Goal: Task Accomplishment & Management: Complete application form

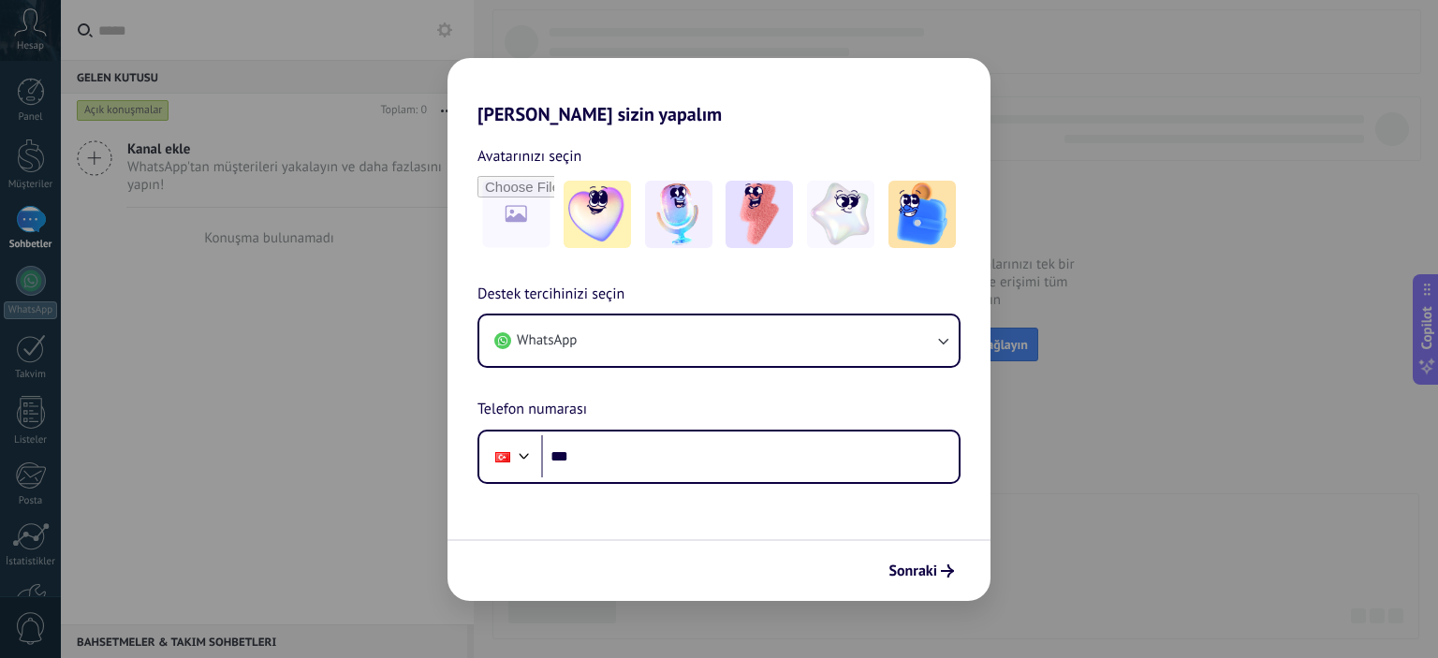
click at [1316, 135] on div "Hadi Kommo'ı sizin yapalım Avatarınızı seçin Destek tercihinizi seçin WhatsApp …" at bounding box center [719, 329] width 1438 height 658
click at [914, 564] on span "Sonraki" at bounding box center [912, 570] width 49 height 13
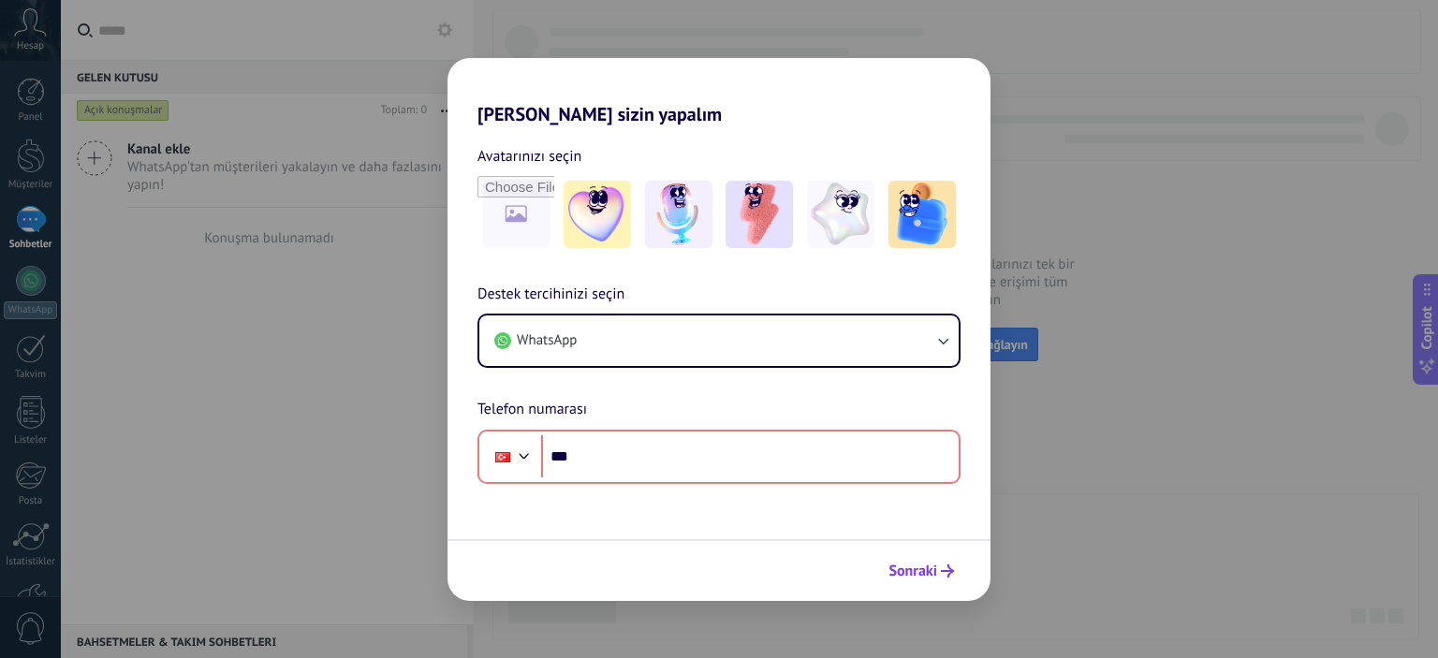
click at [914, 564] on span "Sonraki" at bounding box center [912, 570] width 49 height 13
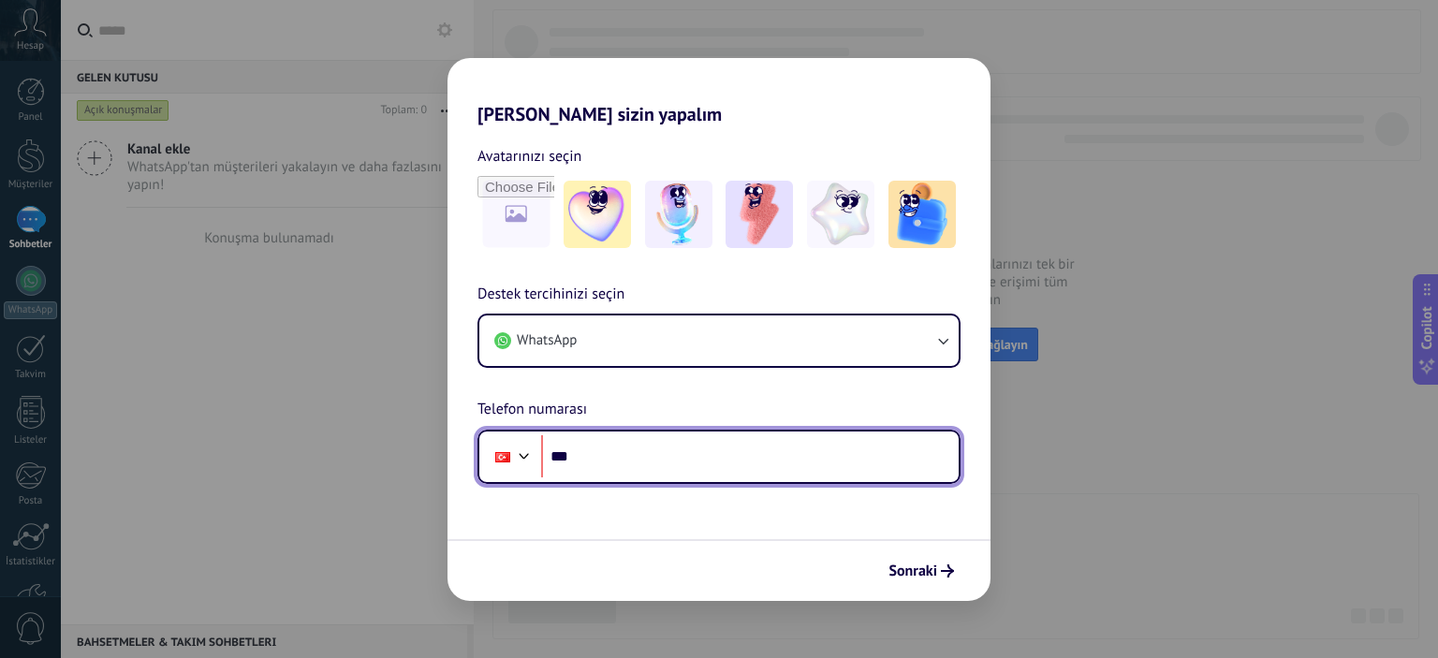
click at [676, 448] on input "***" at bounding box center [749, 456] width 417 height 43
click at [841, 467] on input "***" at bounding box center [749, 456] width 417 height 43
click at [665, 458] on input "***" at bounding box center [749, 456] width 417 height 43
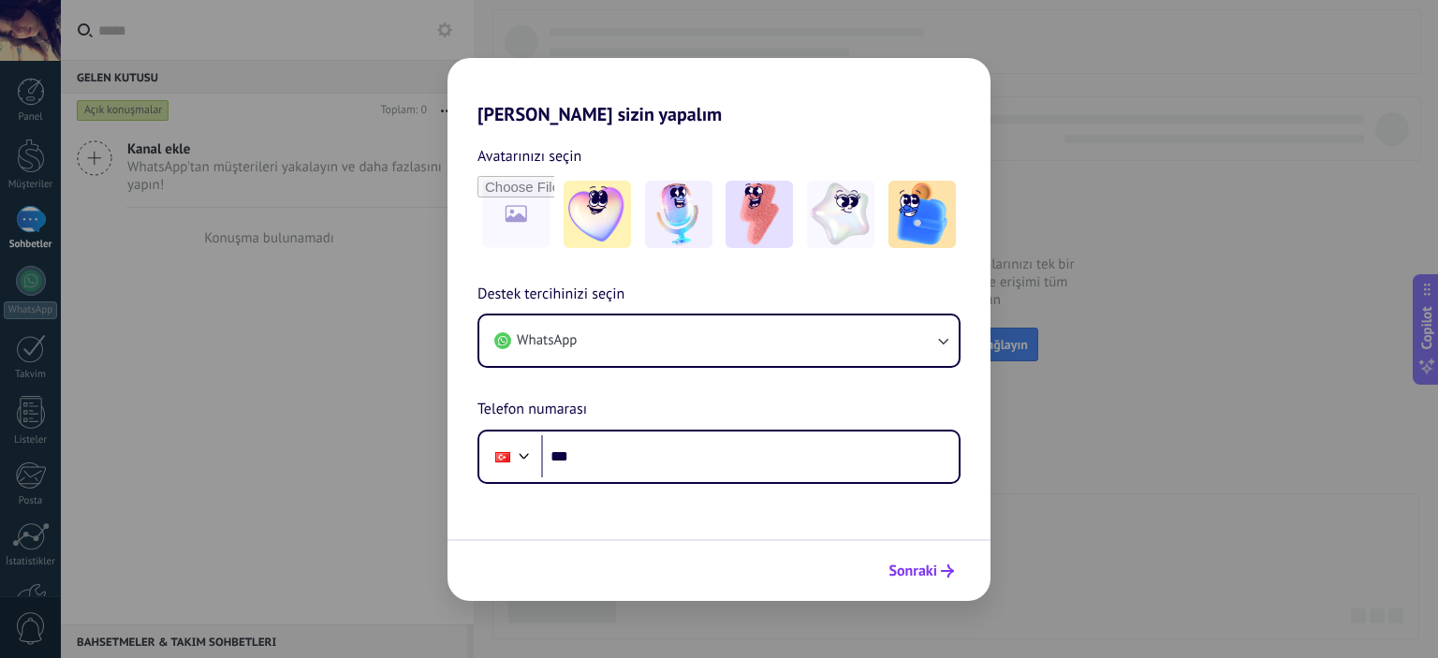
click at [916, 564] on span "Sonraki" at bounding box center [912, 570] width 49 height 13
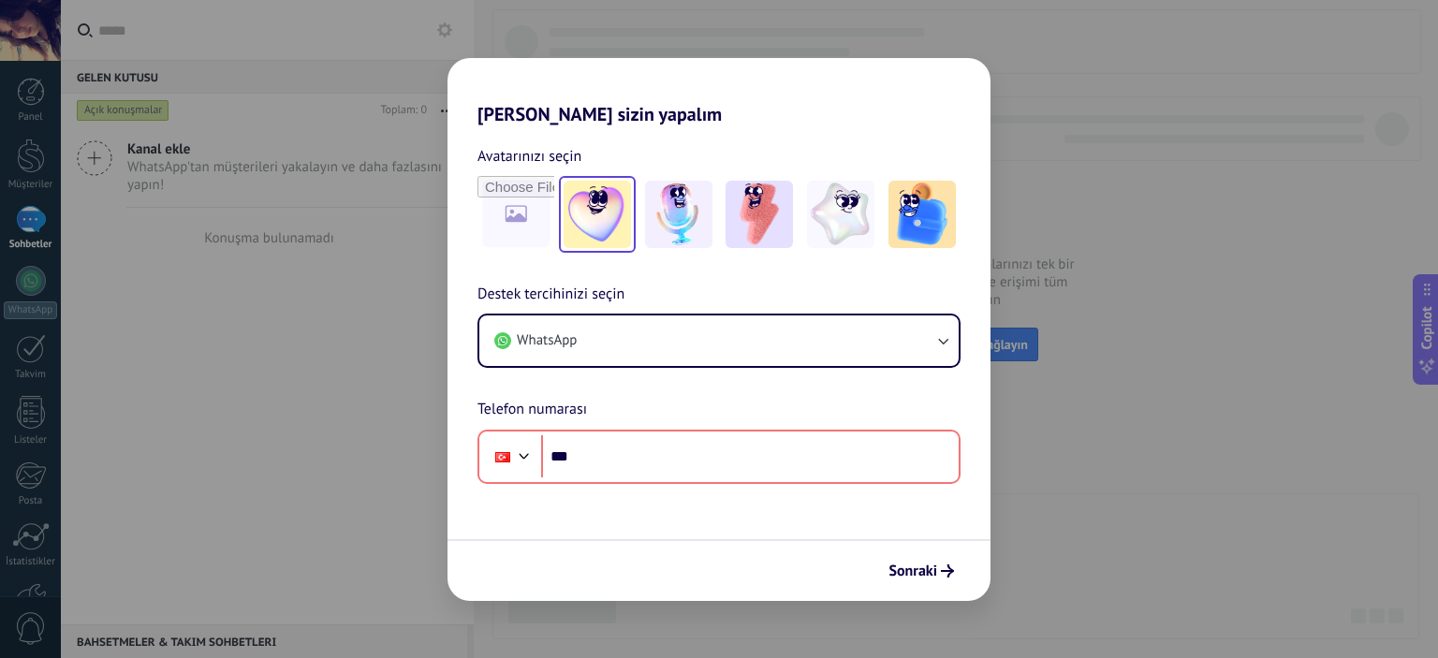
click at [583, 202] on img at bounding box center [596, 214] width 67 height 67
click at [724, 226] on div at bounding box center [759, 214] width 77 height 77
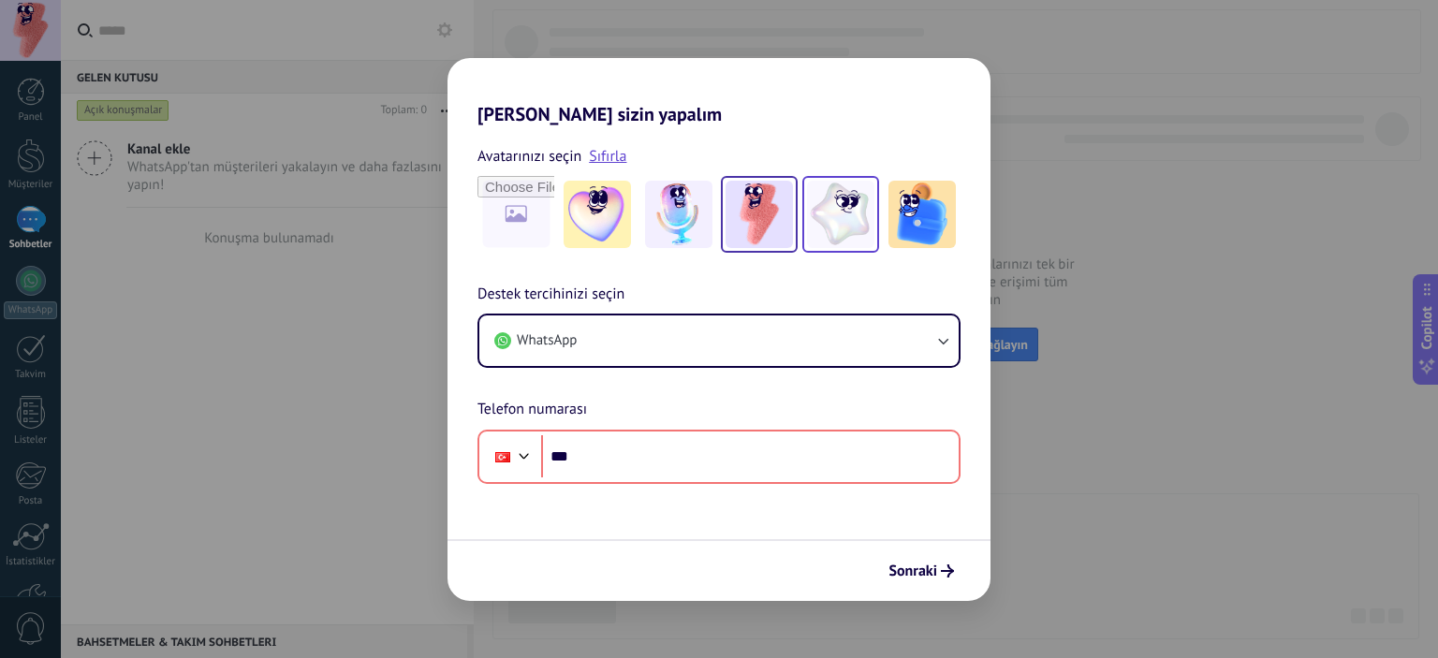
click at [811, 212] on img at bounding box center [840, 214] width 67 height 67
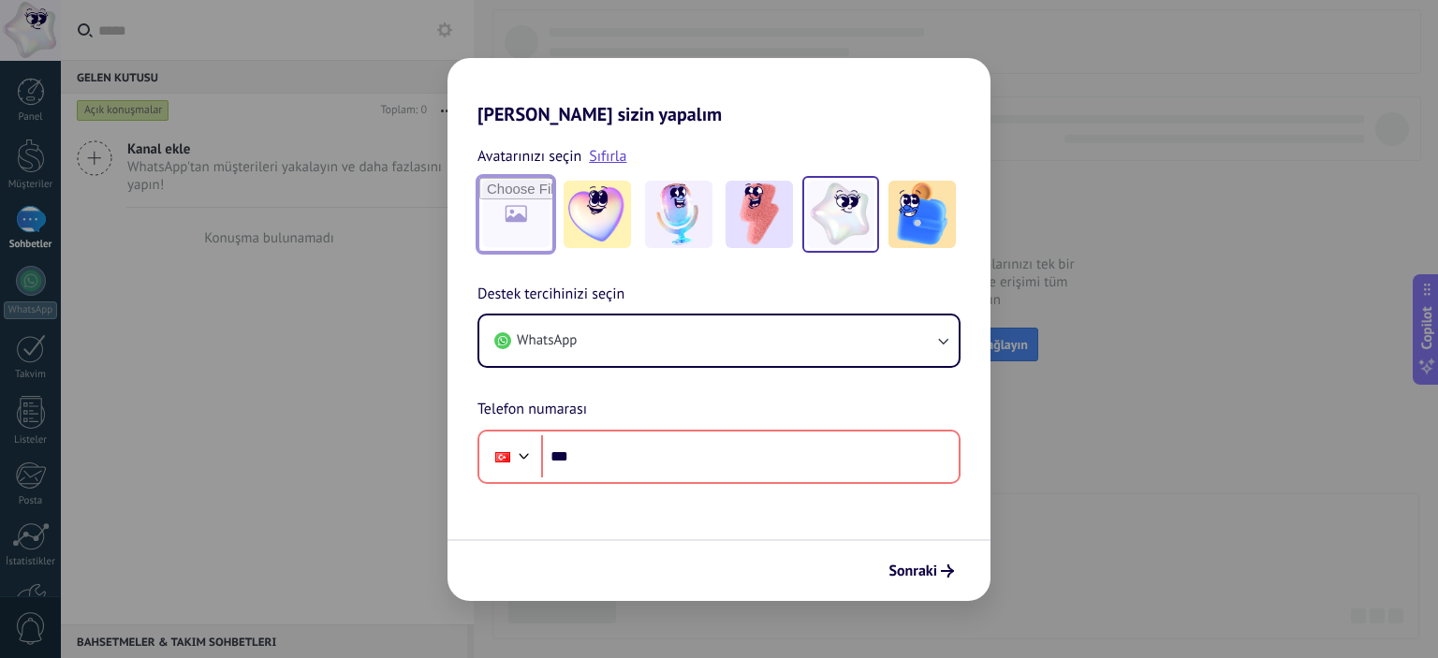
click at [501, 186] on input "file" at bounding box center [515, 214] width 73 height 73
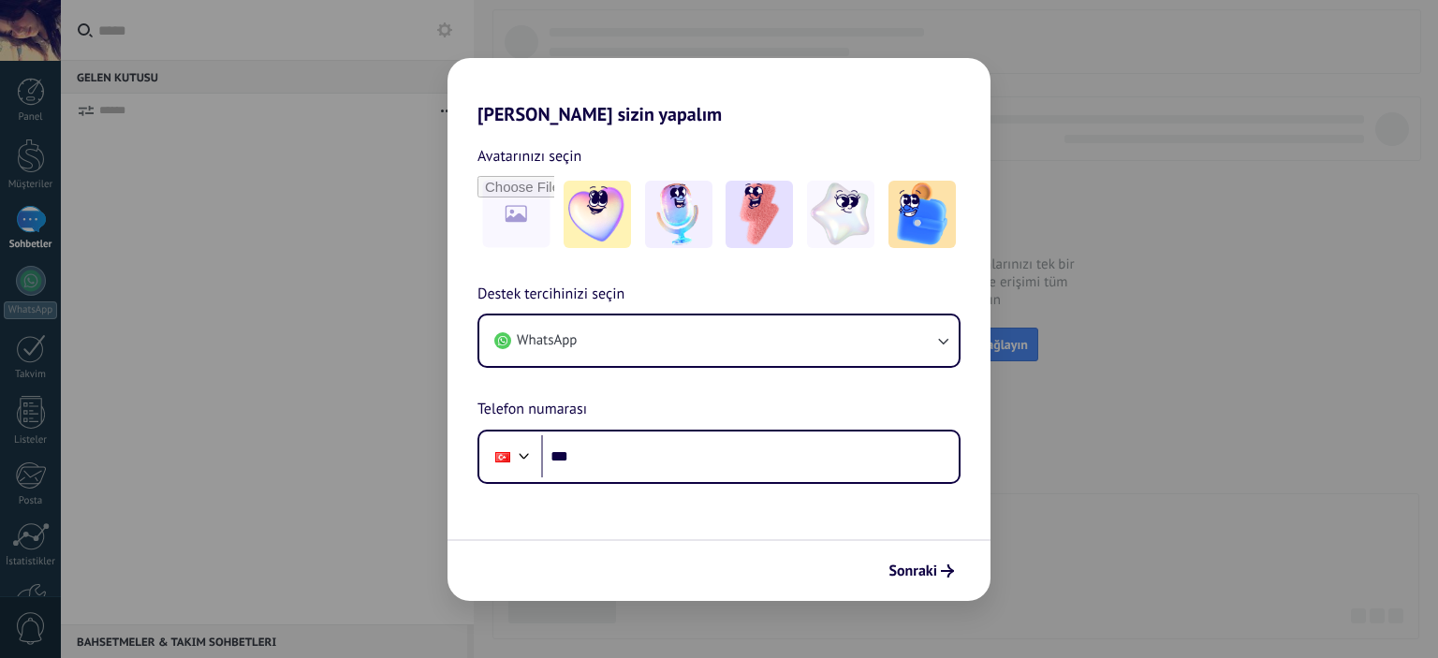
click at [18, 249] on div "Hadi Kommo'ı sizin yapalım Avatarınızı seçin Destek tercihinizi seçin WhatsApp …" at bounding box center [719, 329] width 1438 height 658
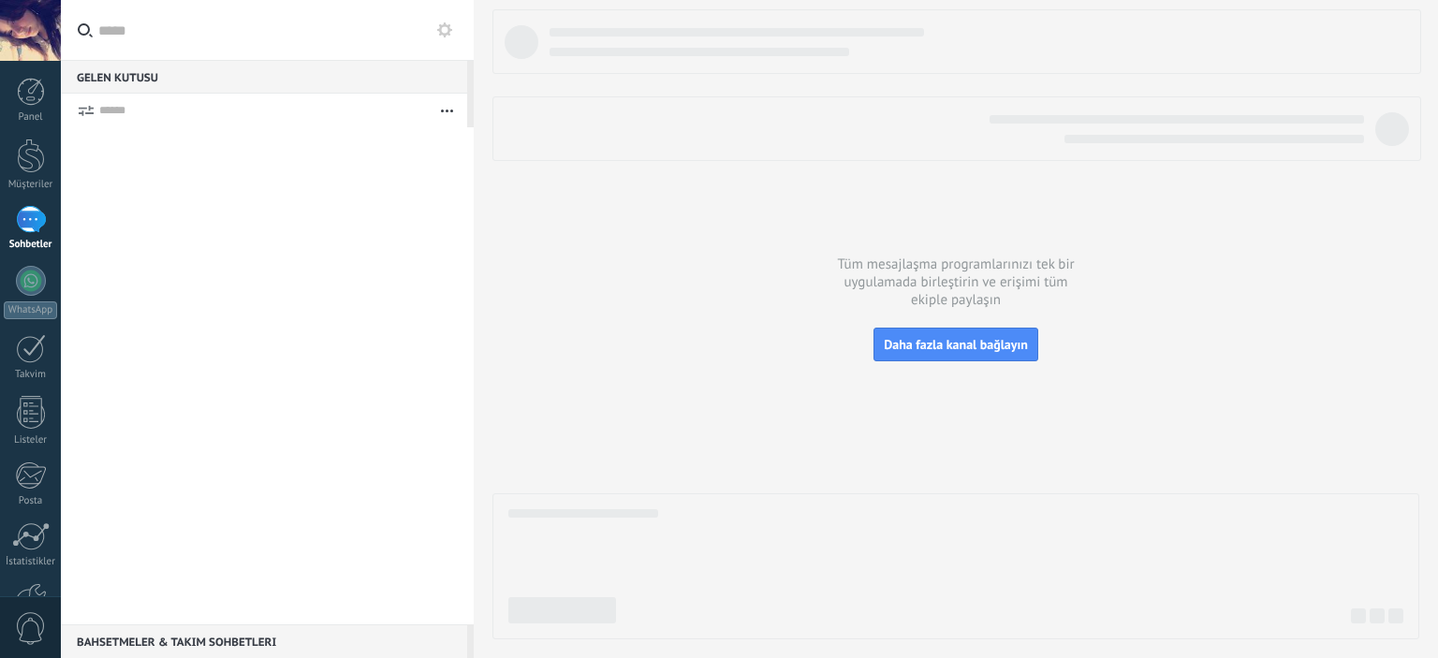
click at [0, 438] on link "Listeler" at bounding box center [30, 421] width 61 height 51
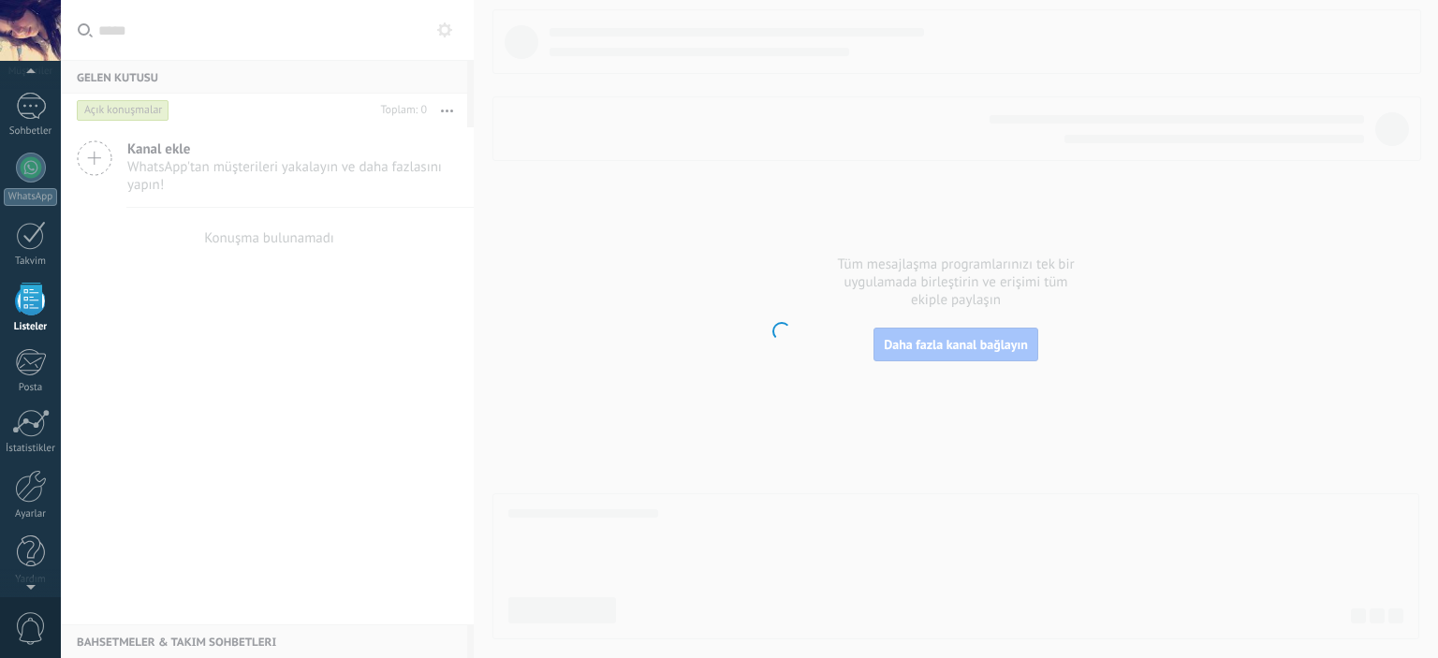
scroll to position [115, 0]
click at [18, 33] on div at bounding box center [30, 30] width 61 height 61
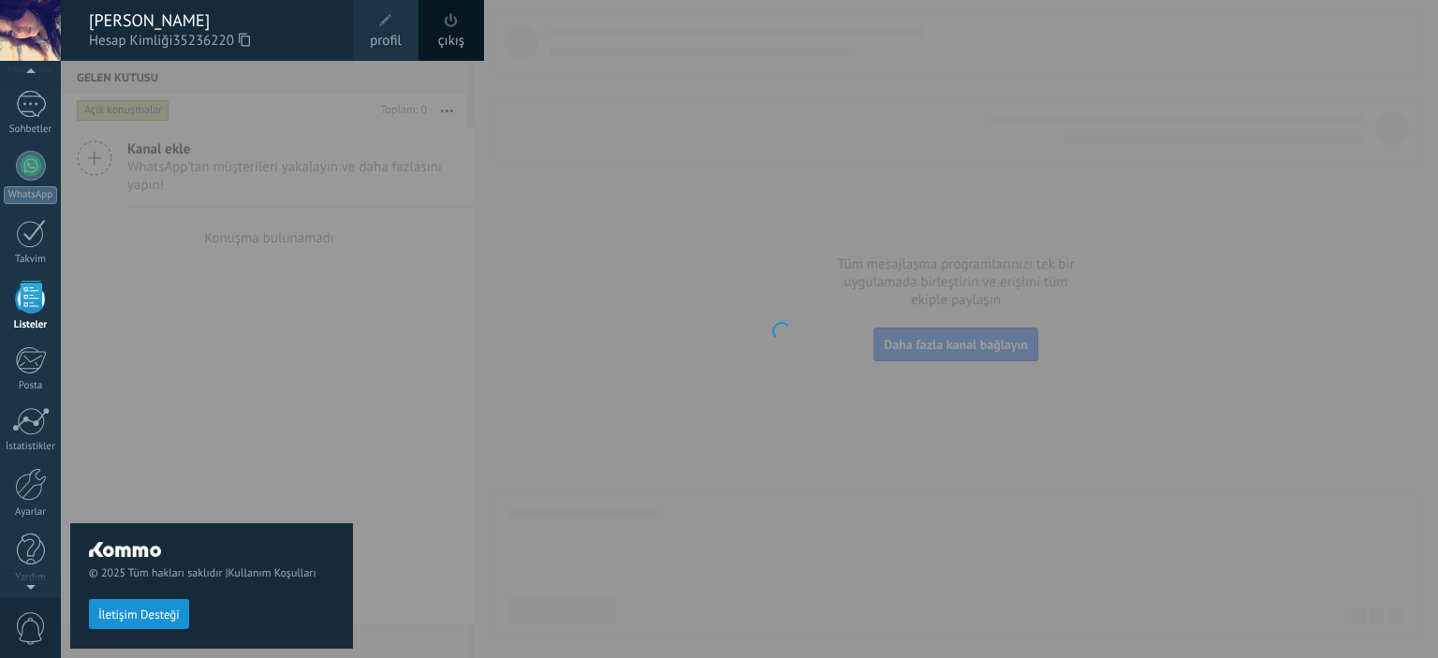
click at [466, 10] on div "çıkış" at bounding box center [451, 30] width 66 height 61
